Goal: Transaction & Acquisition: Book appointment/travel/reservation

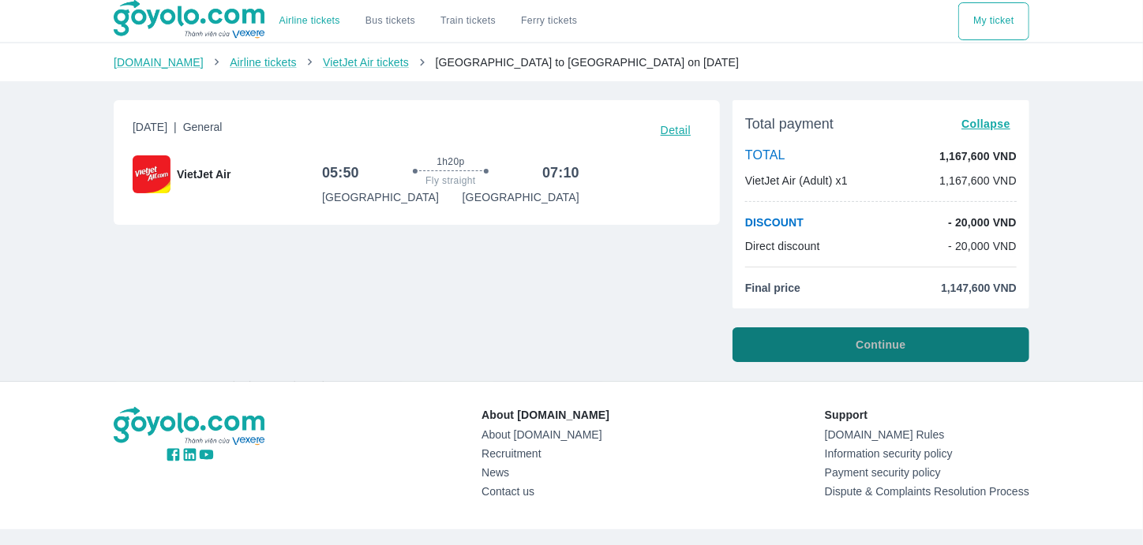
click at [822, 353] on button "Continue" at bounding box center [881, 345] width 297 height 35
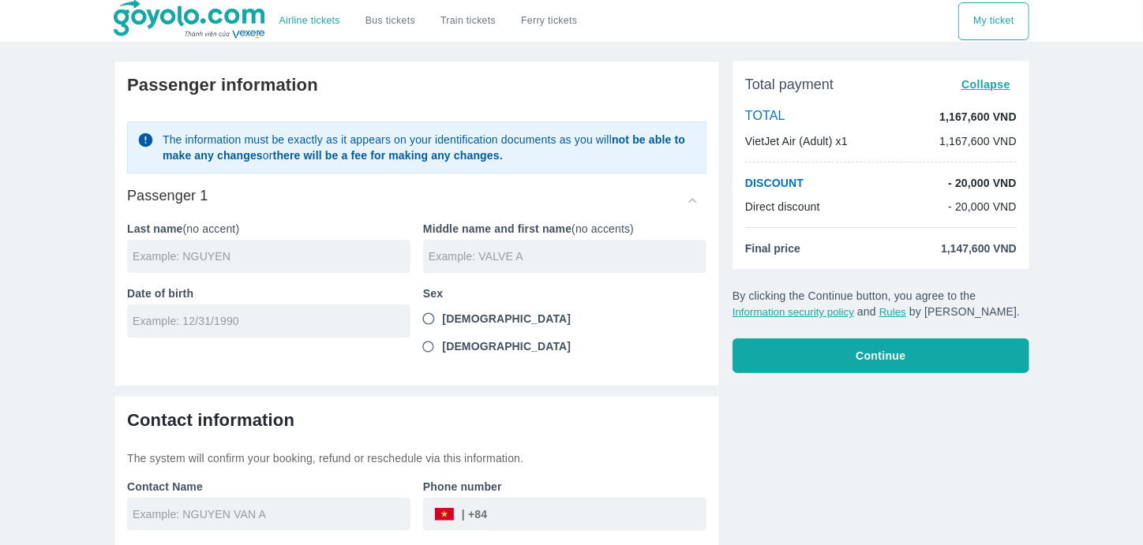
scroll to position [2, 0]
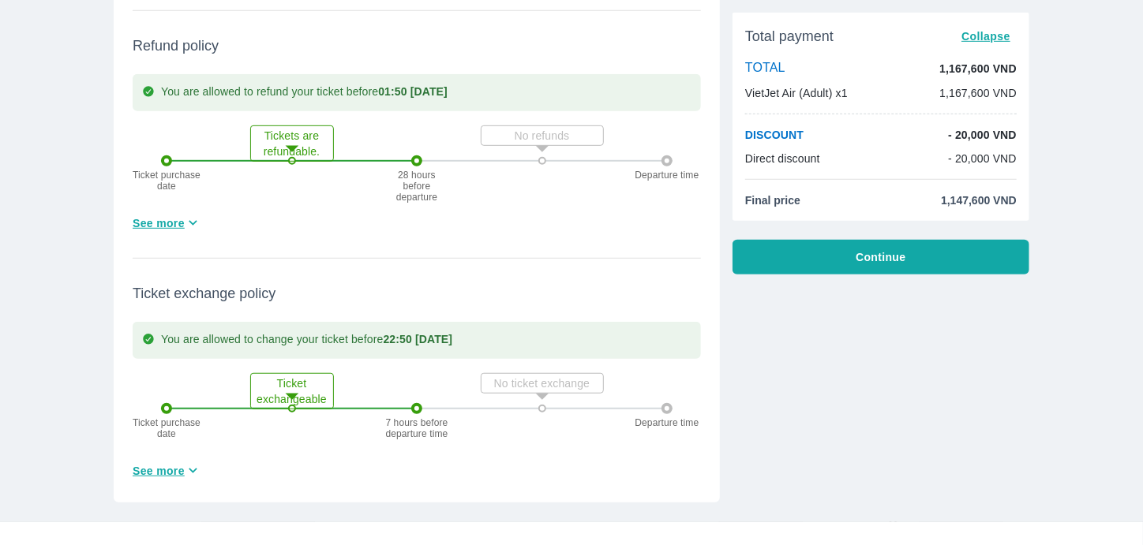
scroll to position [431, 0]
click at [169, 228] on font "See more" at bounding box center [159, 224] width 52 height 13
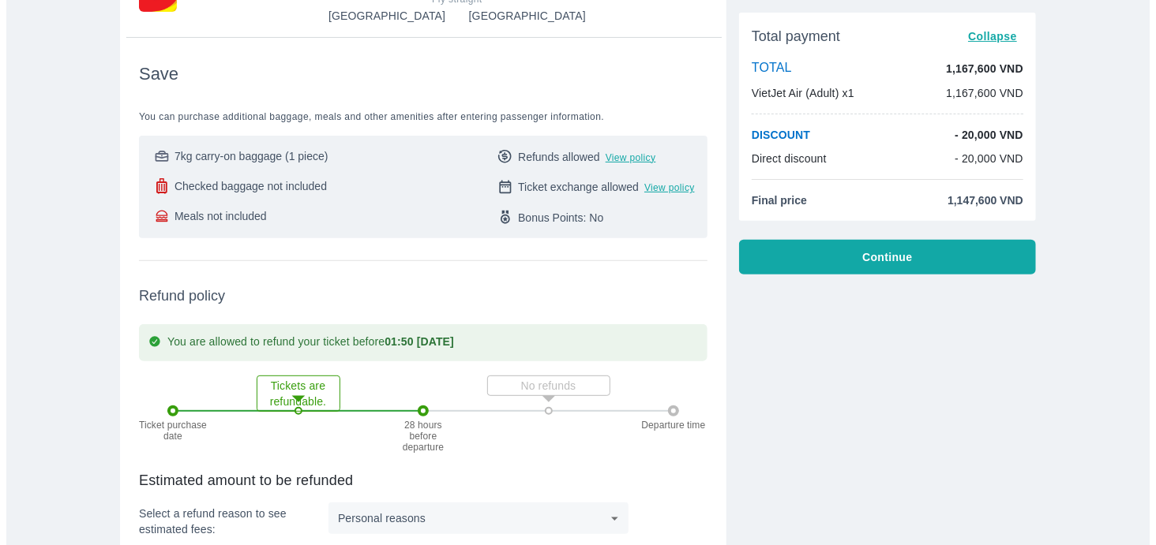
scroll to position [0, 0]
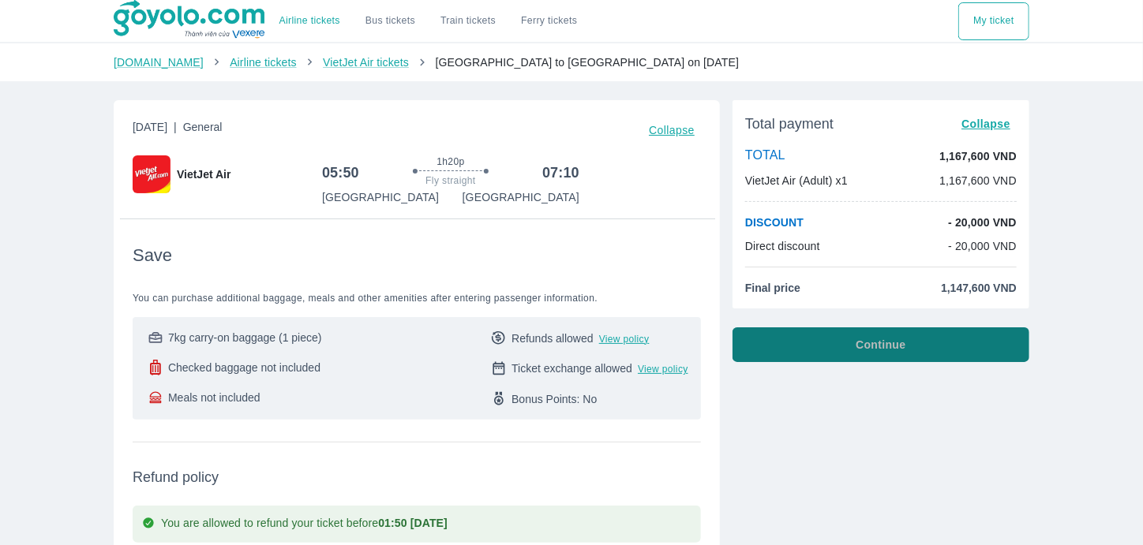
click at [768, 339] on button "Continue" at bounding box center [881, 345] width 297 height 35
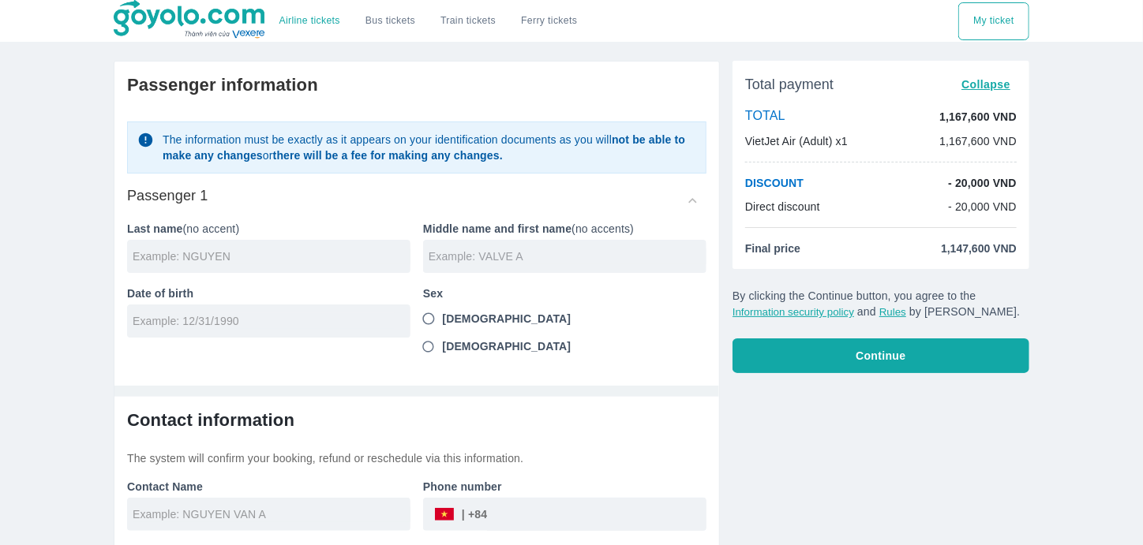
click at [475, 259] on input "text" at bounding box center [568, 257] width 278 height 16
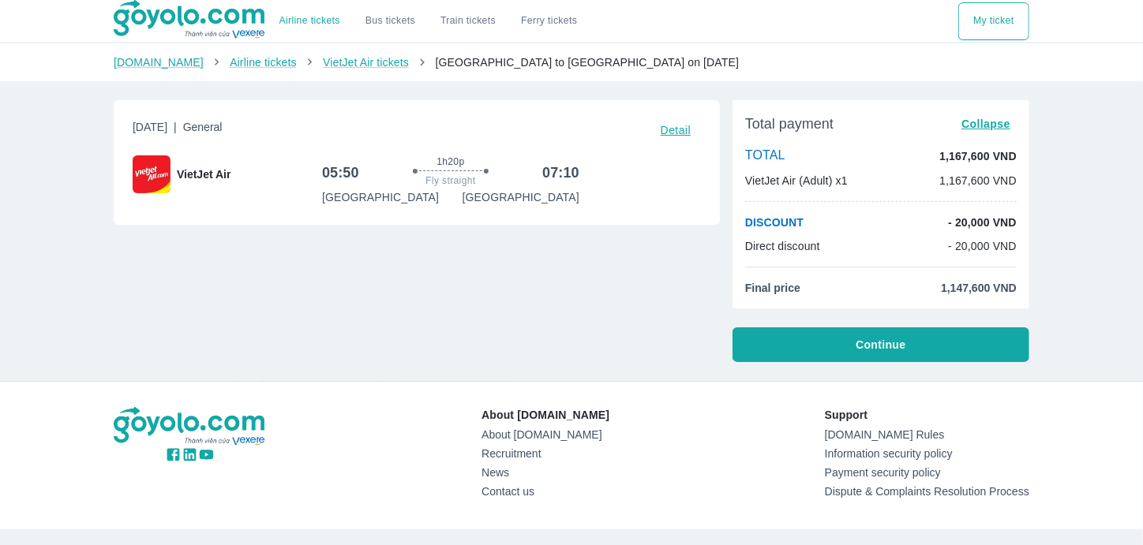
click at [583, 294] on div "Wednesday, November 5, 2025 | General Detail VietJet Air 05:50 1h20p Fly straig…" at bounding box center [410, 225] width 619 height 275
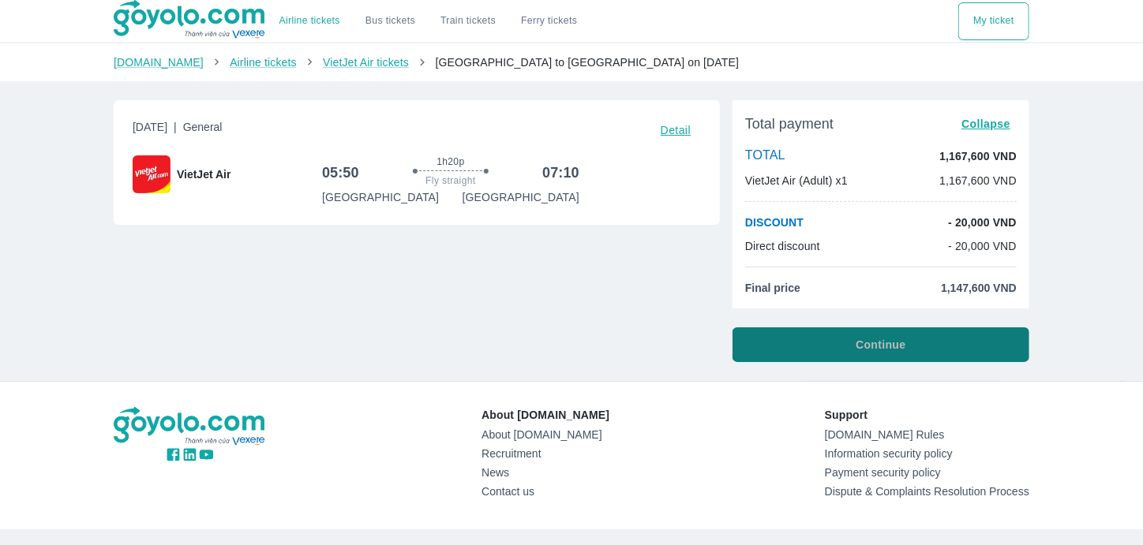
click at [864, 340] on font "Continue" at bounding box center [881, 345] width 50 height 13
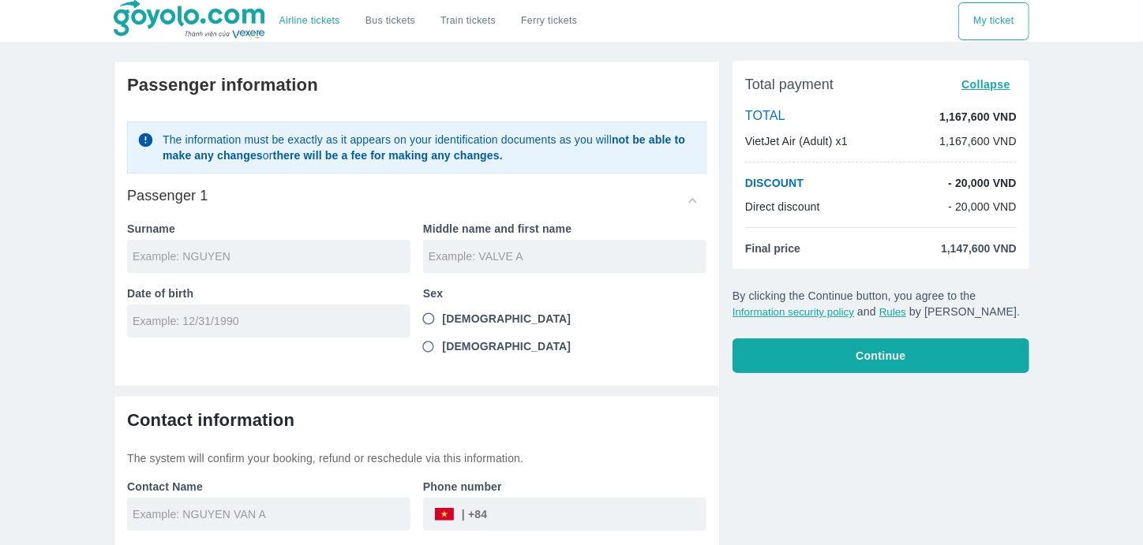
click at [281, 262] on input "text" at bounding box center [272, 257] width 278 height 16
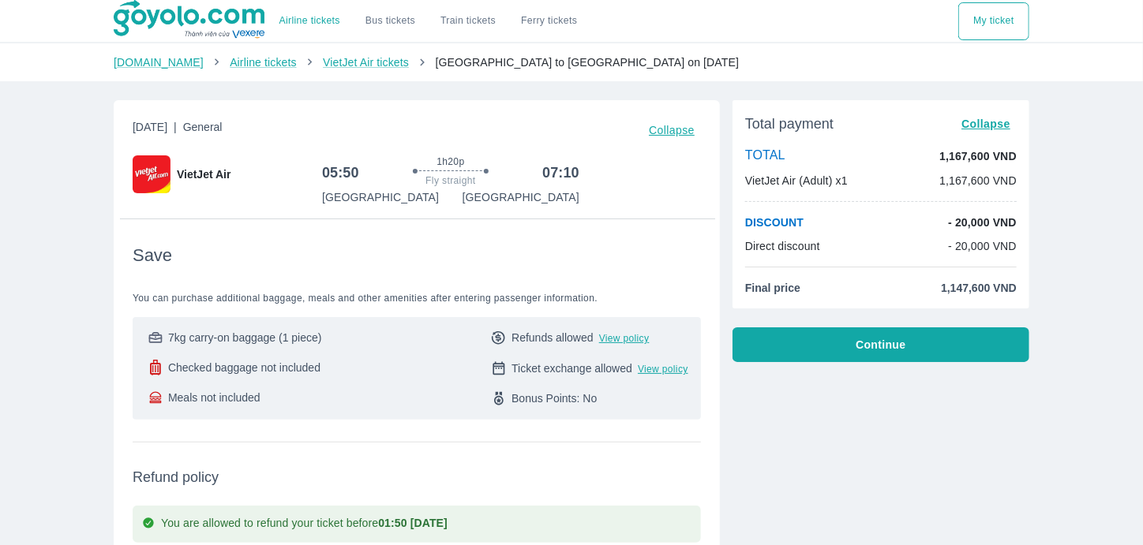
click at [836, 353] on button "Continue" at bounding box center [881, 345] width 297 height 35
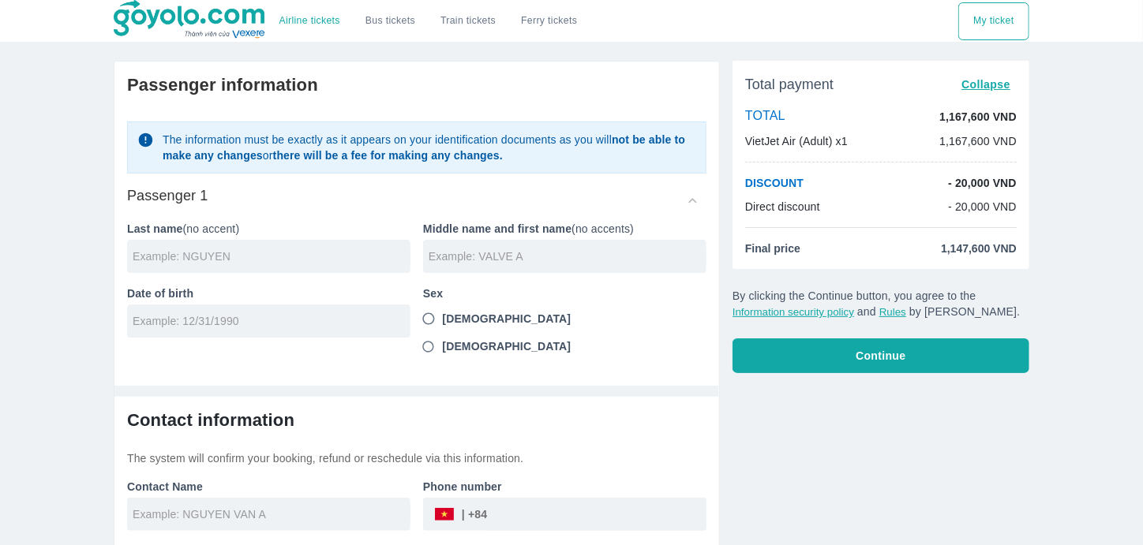
click at [338, 261] on input "text" at bounding box center [272, 257] width 278 height 16
